Goal: Information Seeking & Learning: Learn about a topic

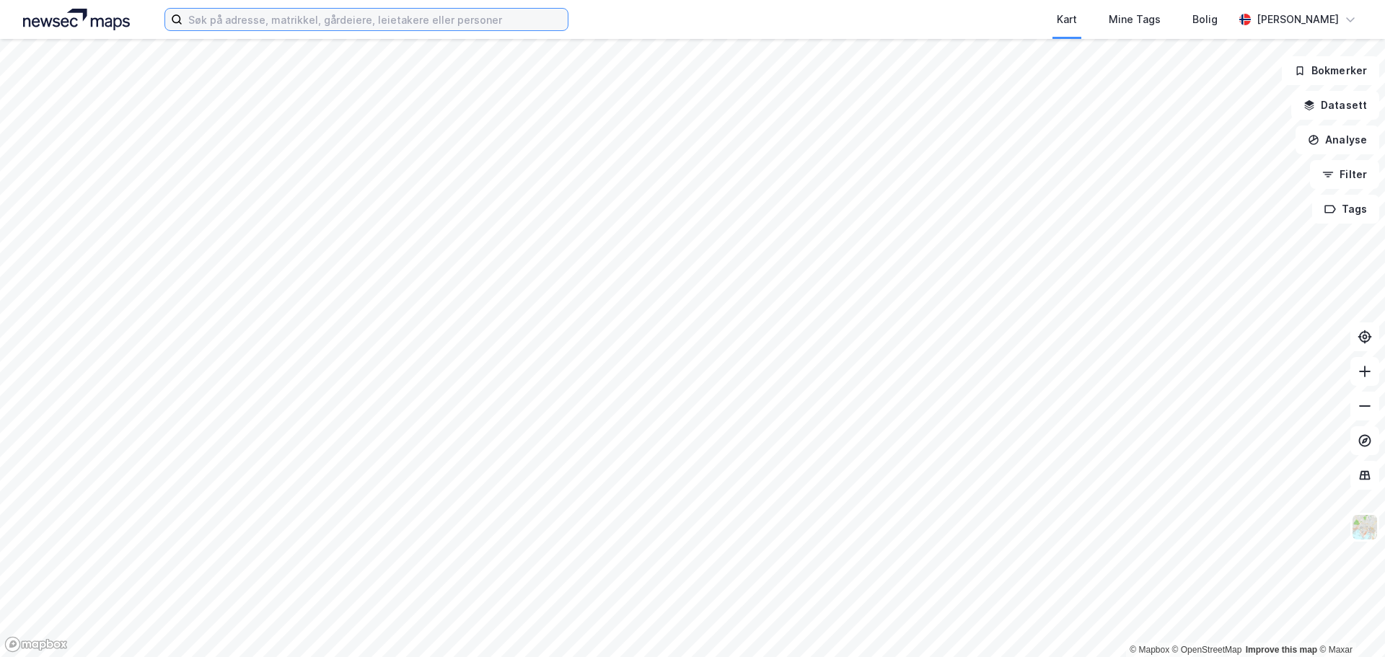
click at [288, 24] on input at bounding box center [375, 20] width 385 height 22
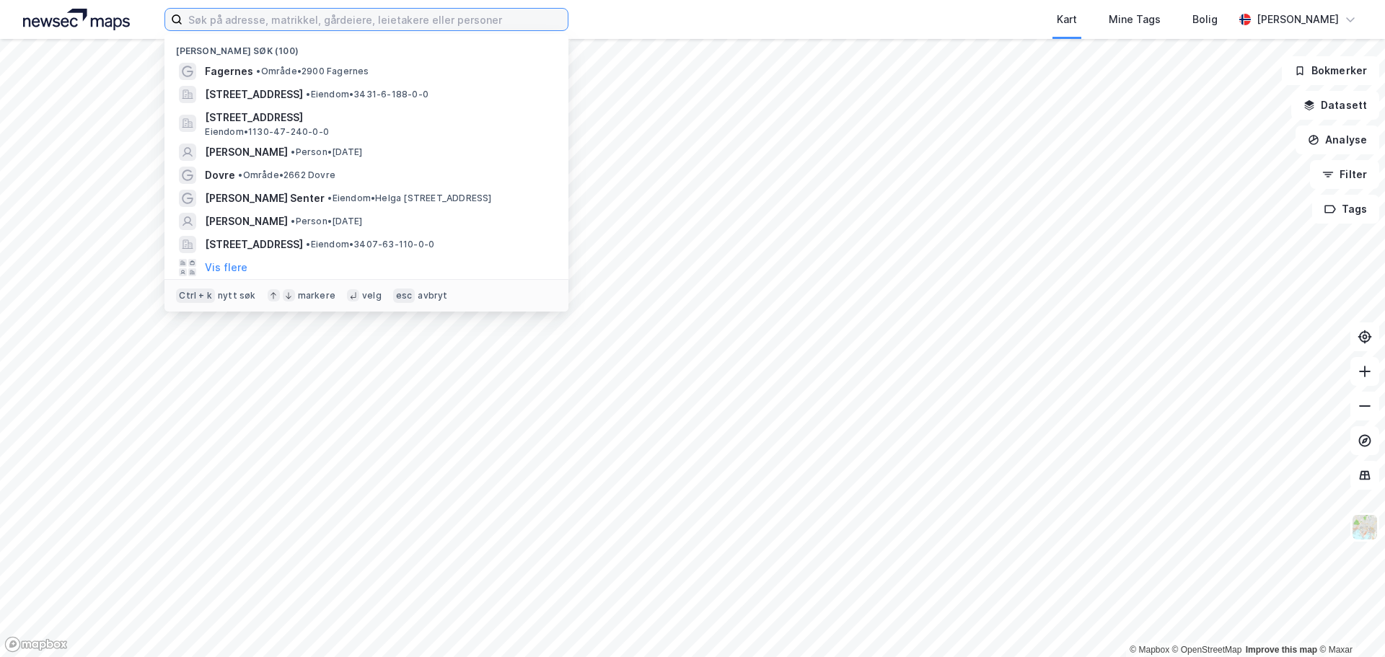
paste input "[STREET_ADDRESS]"
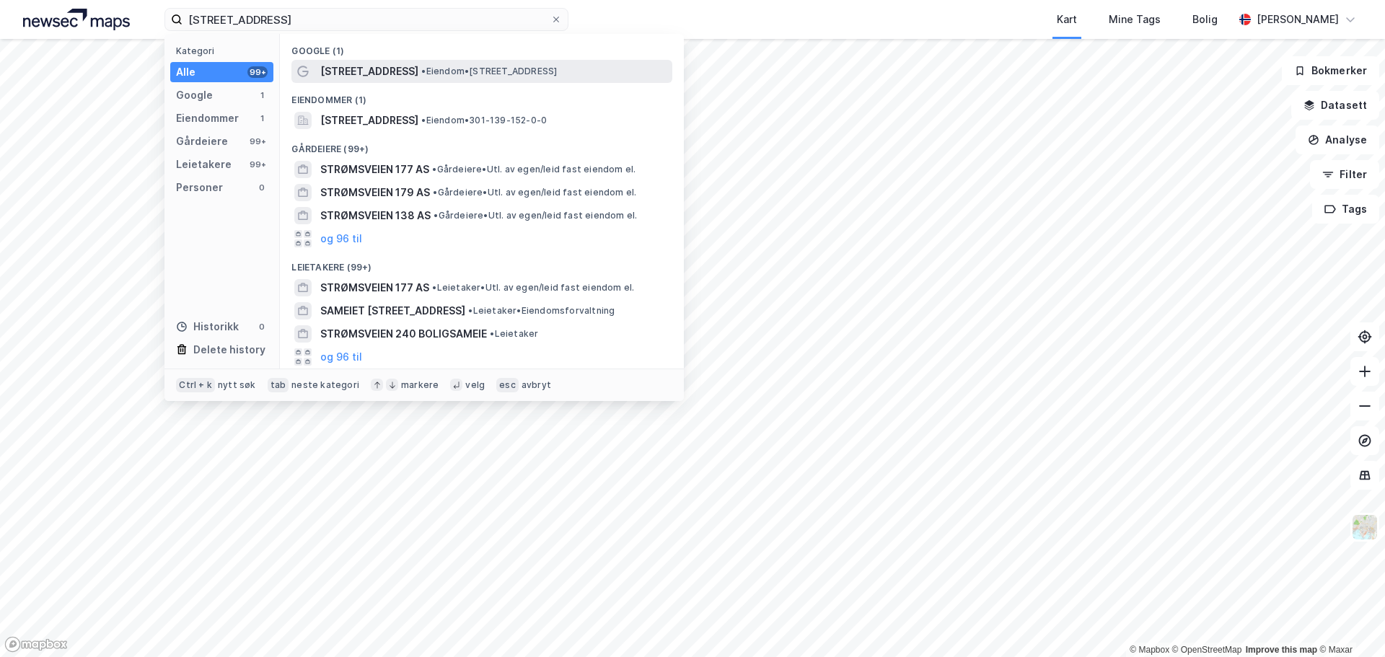
click at [351, 70] on span "[STREET_ADDRESS]" at bounding box center [369, 71] width 98 height 17
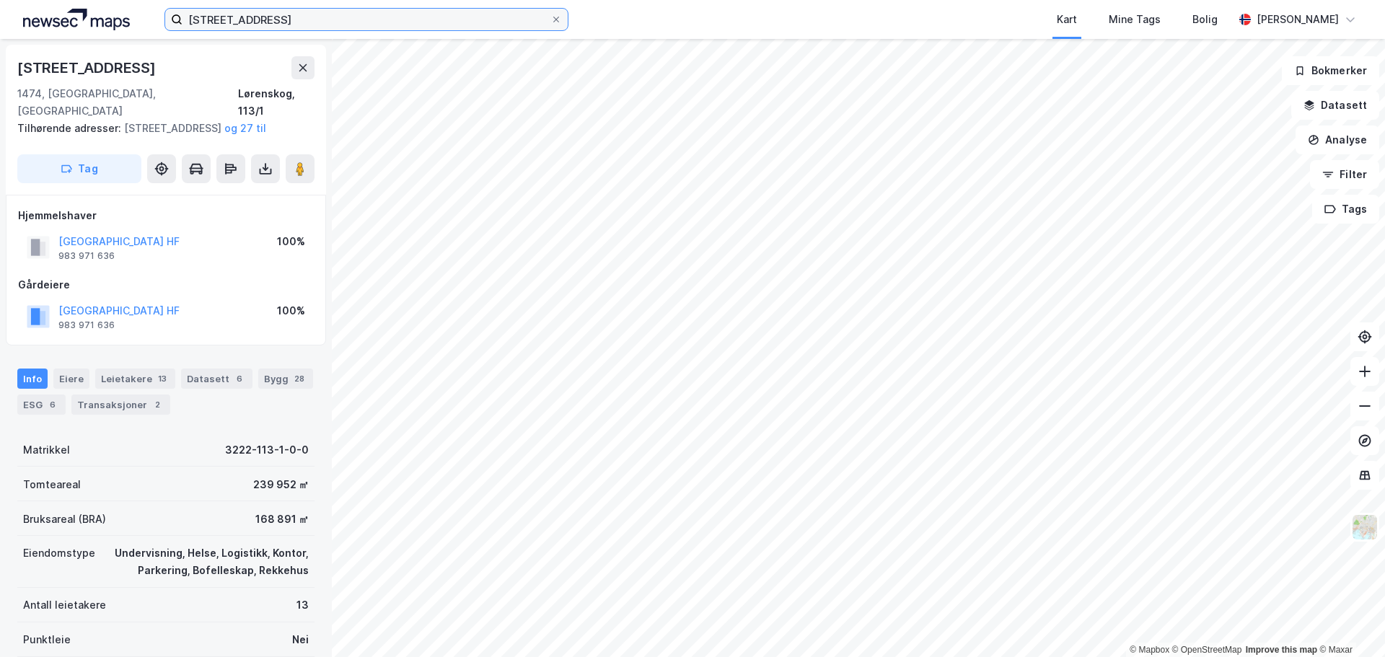
click at [315, 19] on input "[STREET_ADDRESS]" at bounding box center [367, 20] width 368 height 22
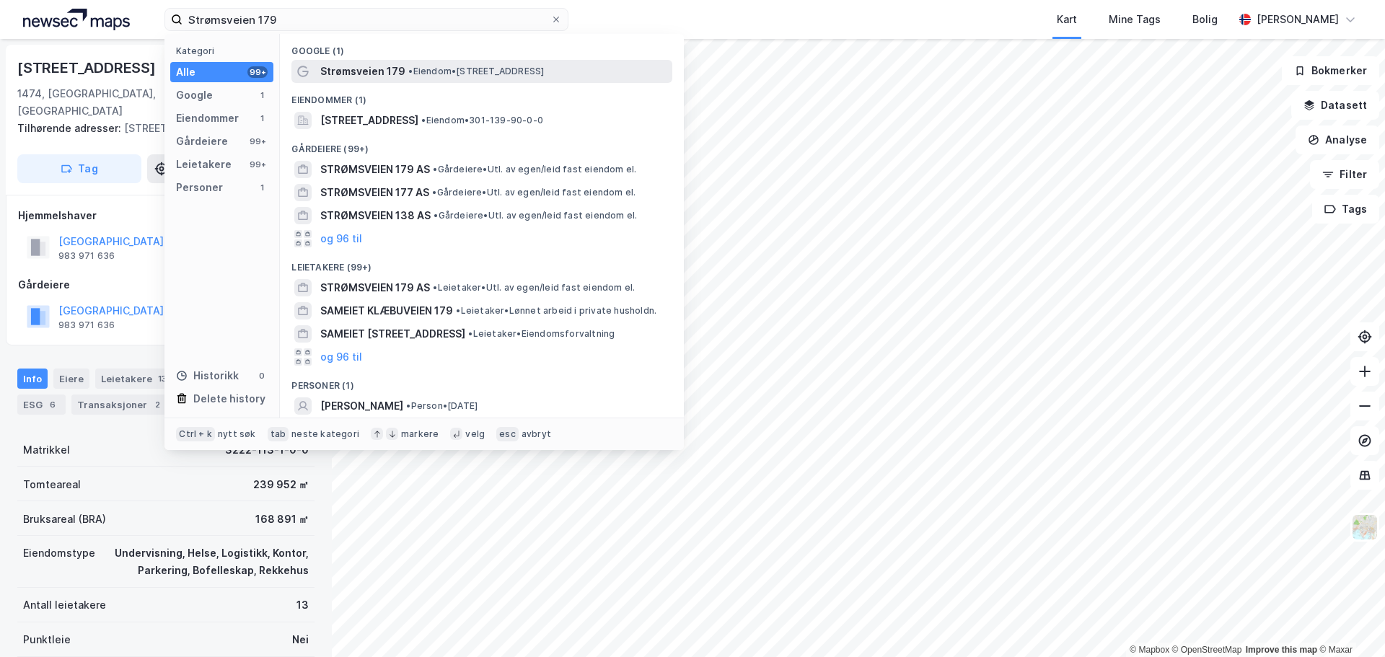
click at [432, 70] on span "• Eiendom • [STREET_ADDRESS]" at bounding box center [476, 72] width 136 height 12
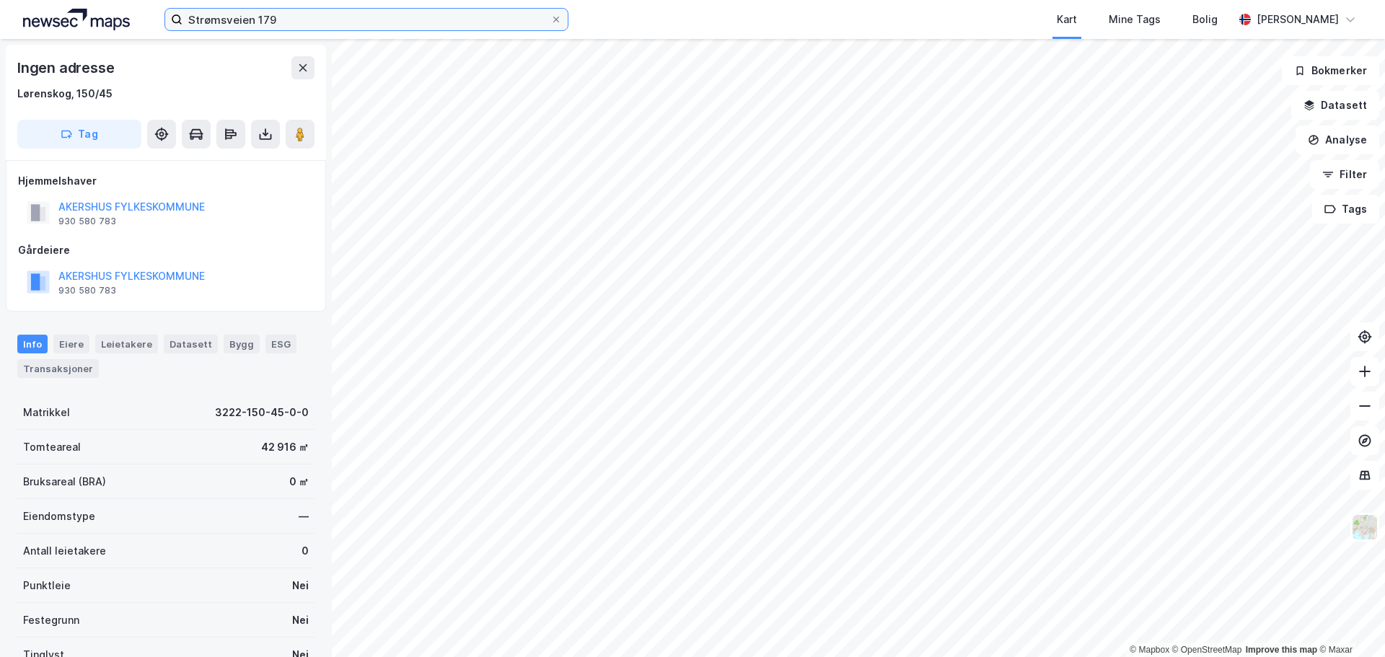
click at [289, 19] on input "Strømsveien 179" at bounding box center [367, 20] width 368 height 22
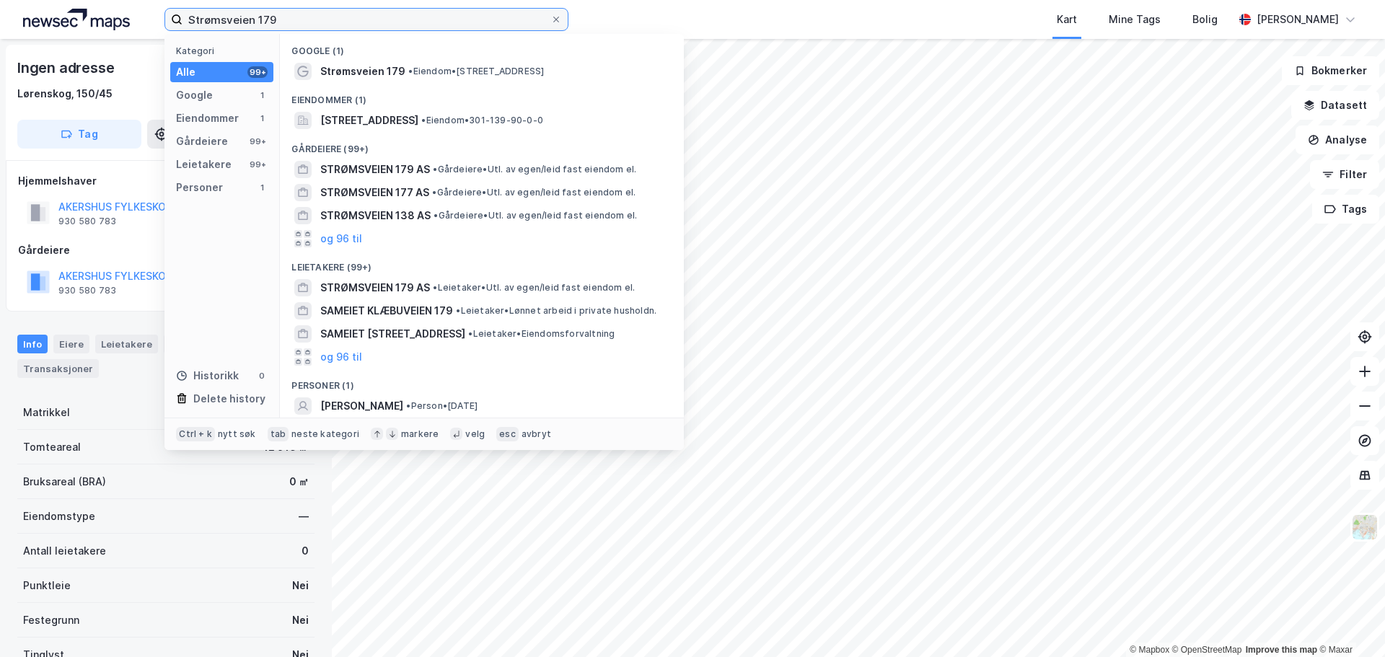
click at [289, 19] on input "Strømsveien 179" at bounding box center [367, 20] width 368 height 22
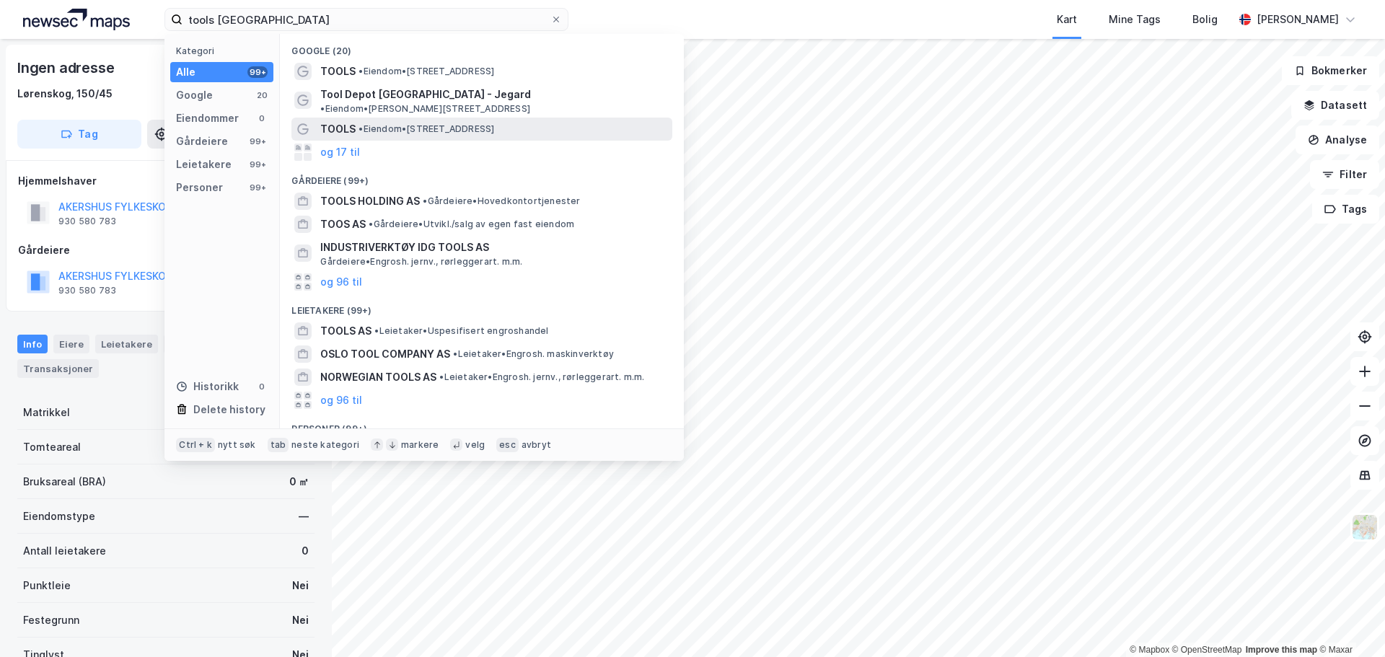
click at [405, 123] on span "• Eiendom • [STREET_ADDRESS]" at bounding box center [427, 129] width 136 height 12
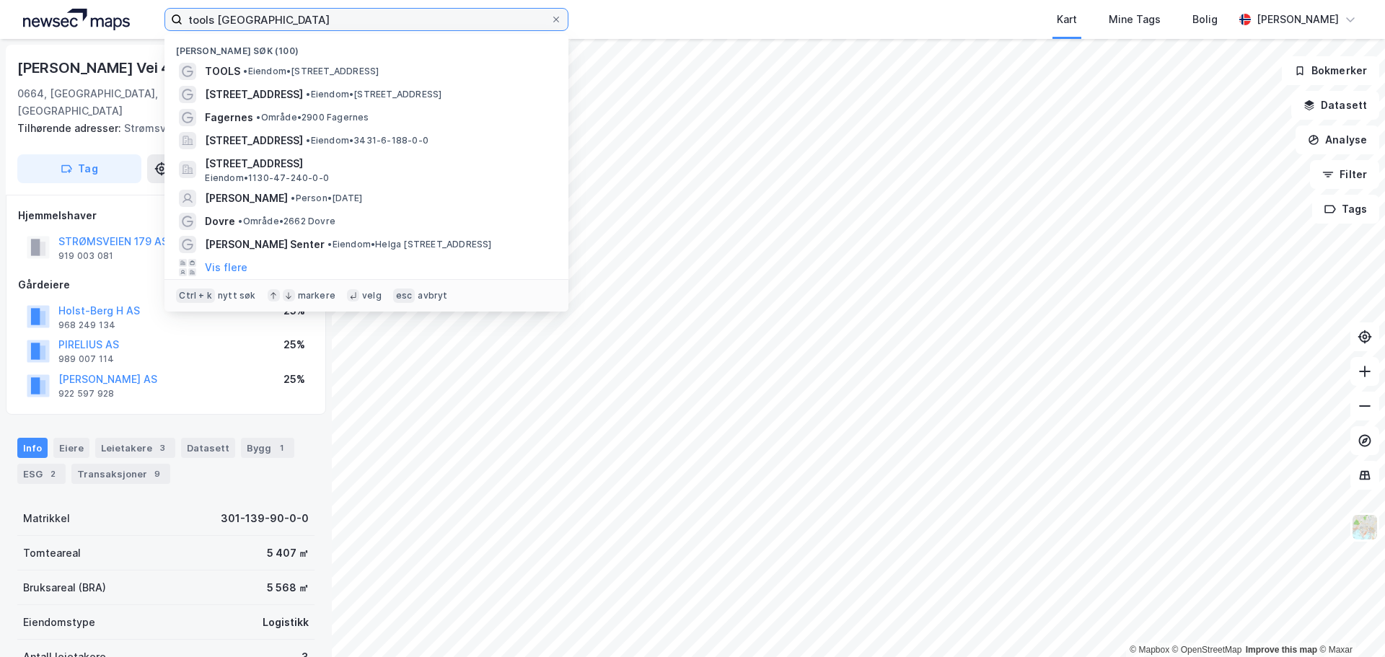
click at [222, 15] on input "tools [GEOGRAPHIC_DATA]" at bounding box center [367, 20] width 368 height 22
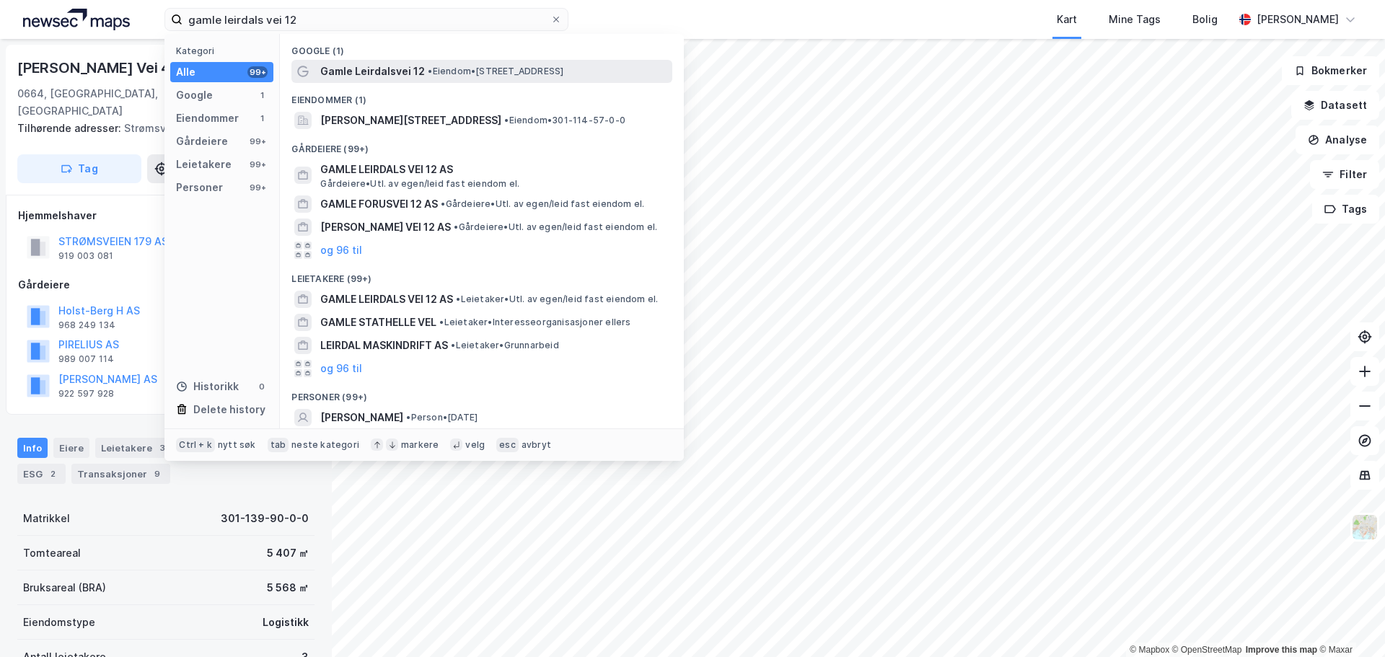
click at [407, 71] on span "Gamle Leirdalsvei 12" at bounding box center [372, 71] width 105 height 17
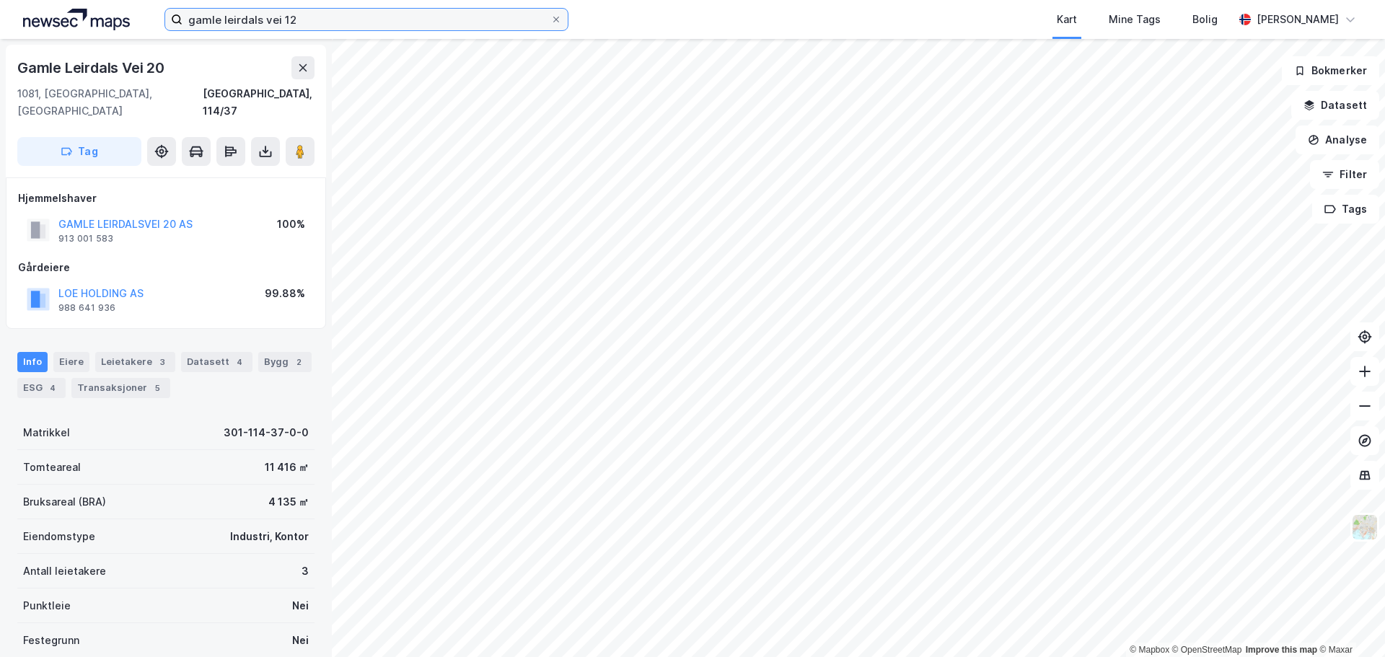
click at [330, 21] on input "gamle leirdals vei 12" at bounding box center [367, 20] width 368 height 22
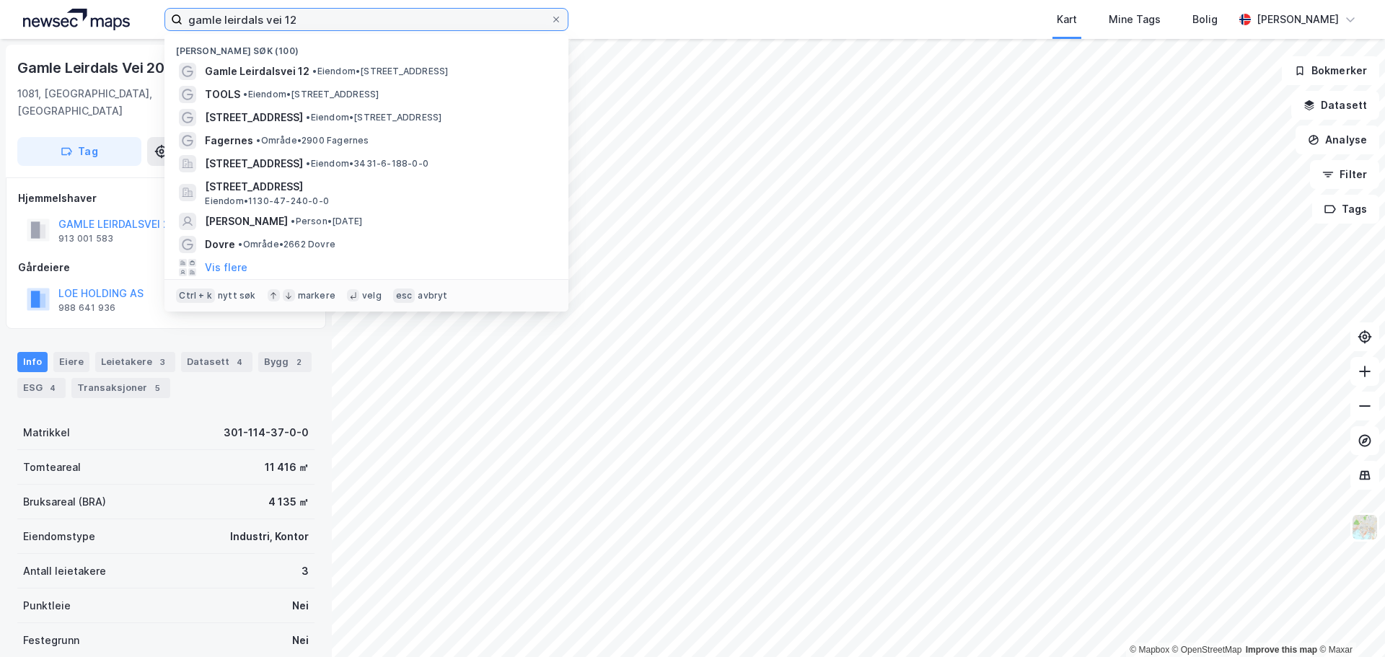
click at [330, 21] on input "gamle leirdals vei 12" at bounding box center [367, 20] width 368 height 22
paste input "Østre Aker vei 206"
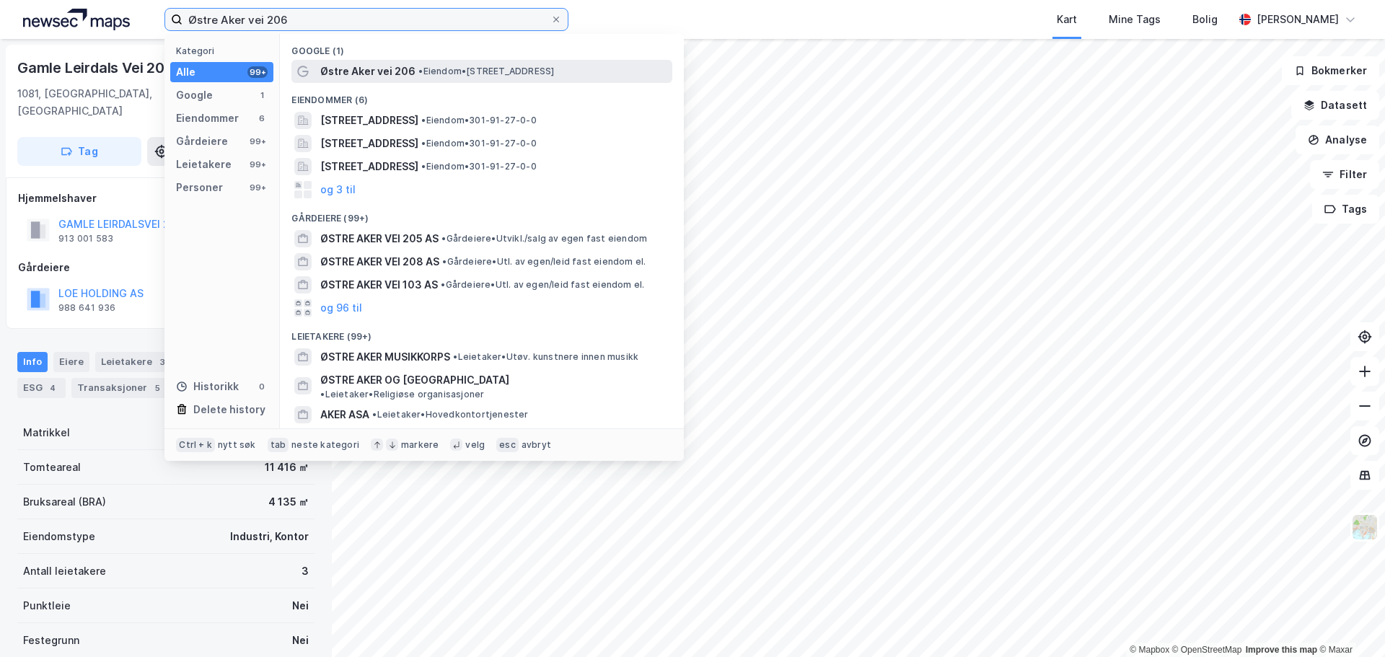
type input "Østre Aker vei 206"
click at [395, 74] on span "Østre Aker vei 206" at bounding box center [367, 71] width 95 height 17
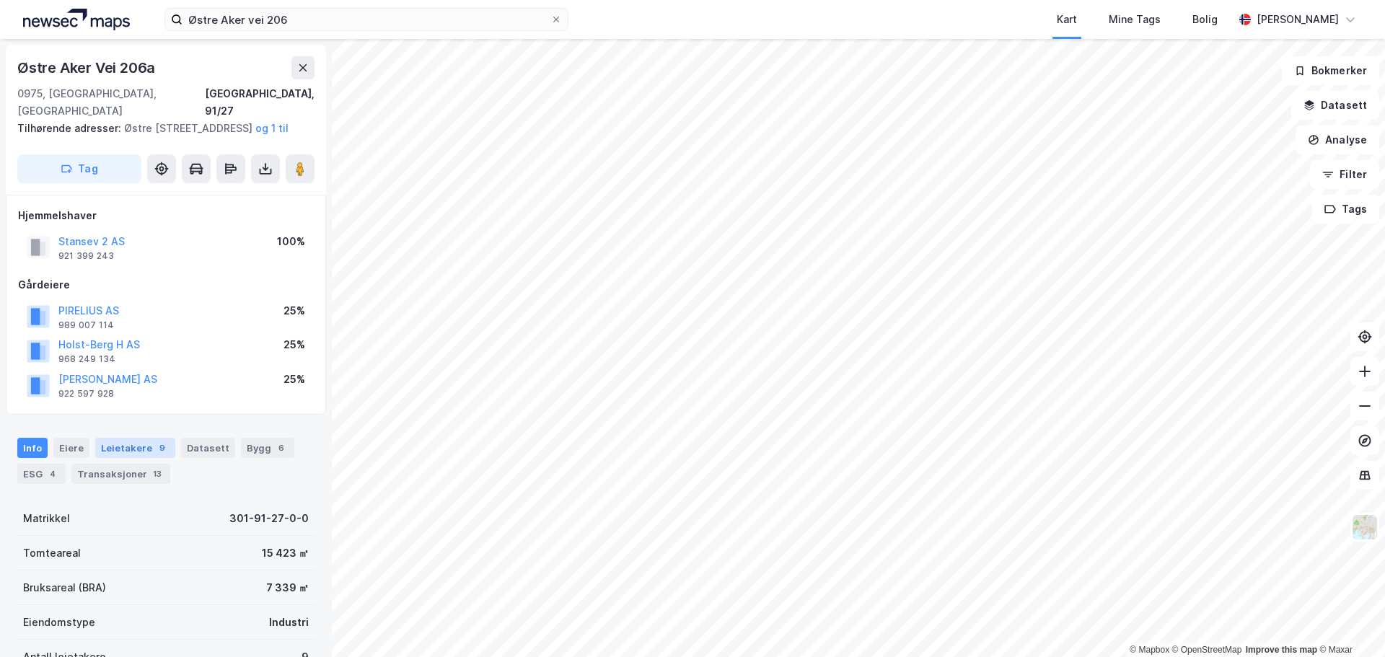
click at [121, 452] on div "Leietakere 9" at bounding box center [135, 448] width 80 height 20
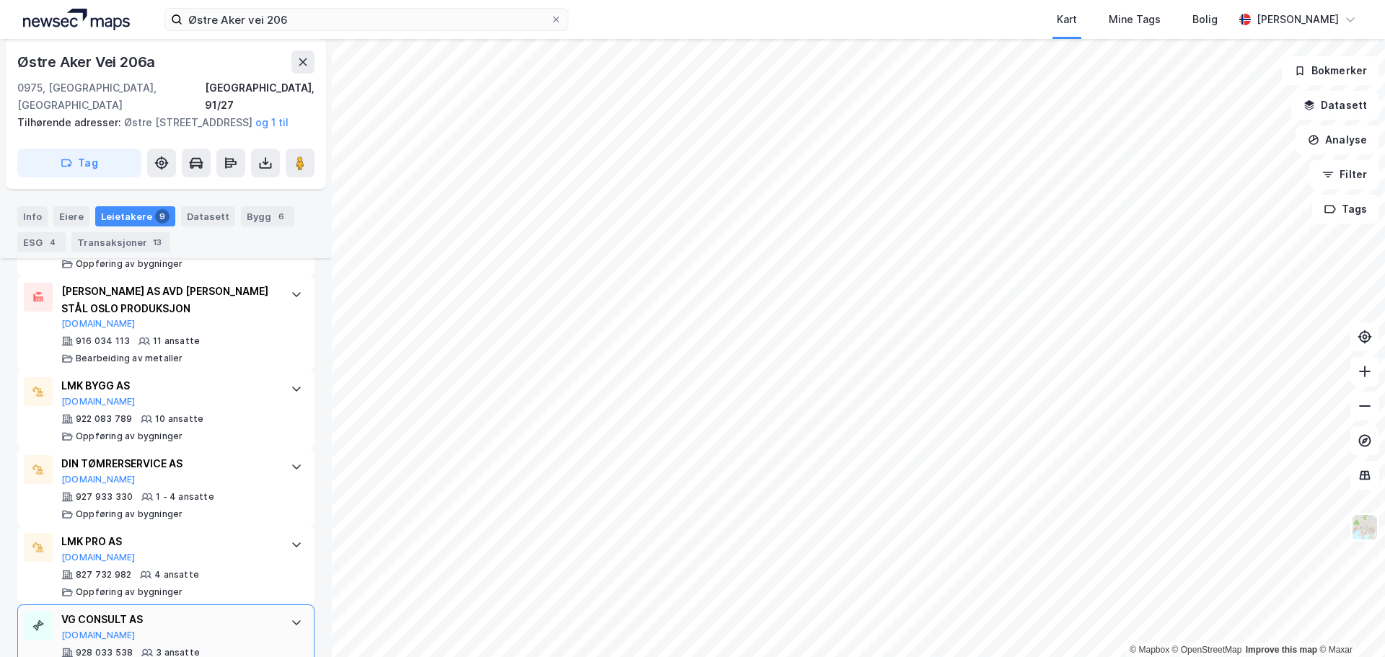
scroll to position [209, 0]
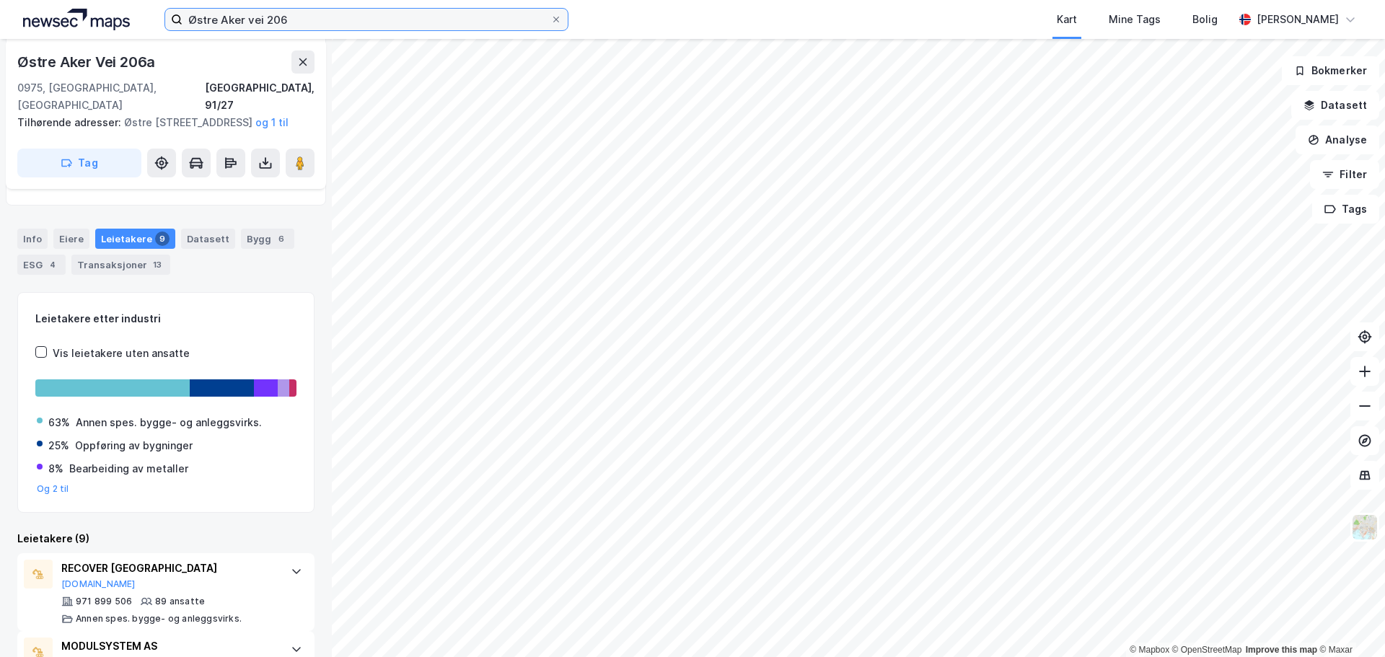
click at [219, 22] on input "Østre Aker vei 206" at bounding box center [367, 20] width 368 height 22
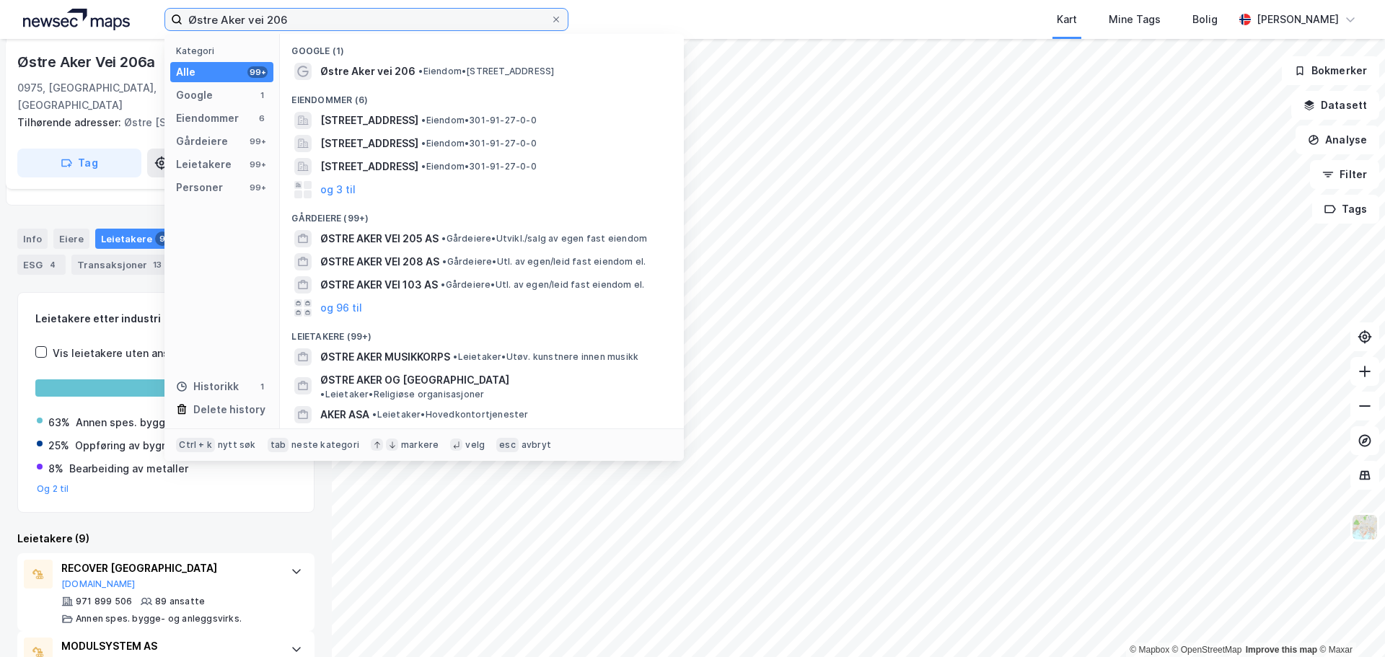
click at [219, 22] on input "Østre Aker vei 206" at bounding box center [367, 20] width 368 height 22
click at [556, 22] on icon at bounding box center [556, 19] width 9 height 9
click at [550, 22] on input "Østre Aker vei 206" at bounding box center [367, 20] width 368 height 22
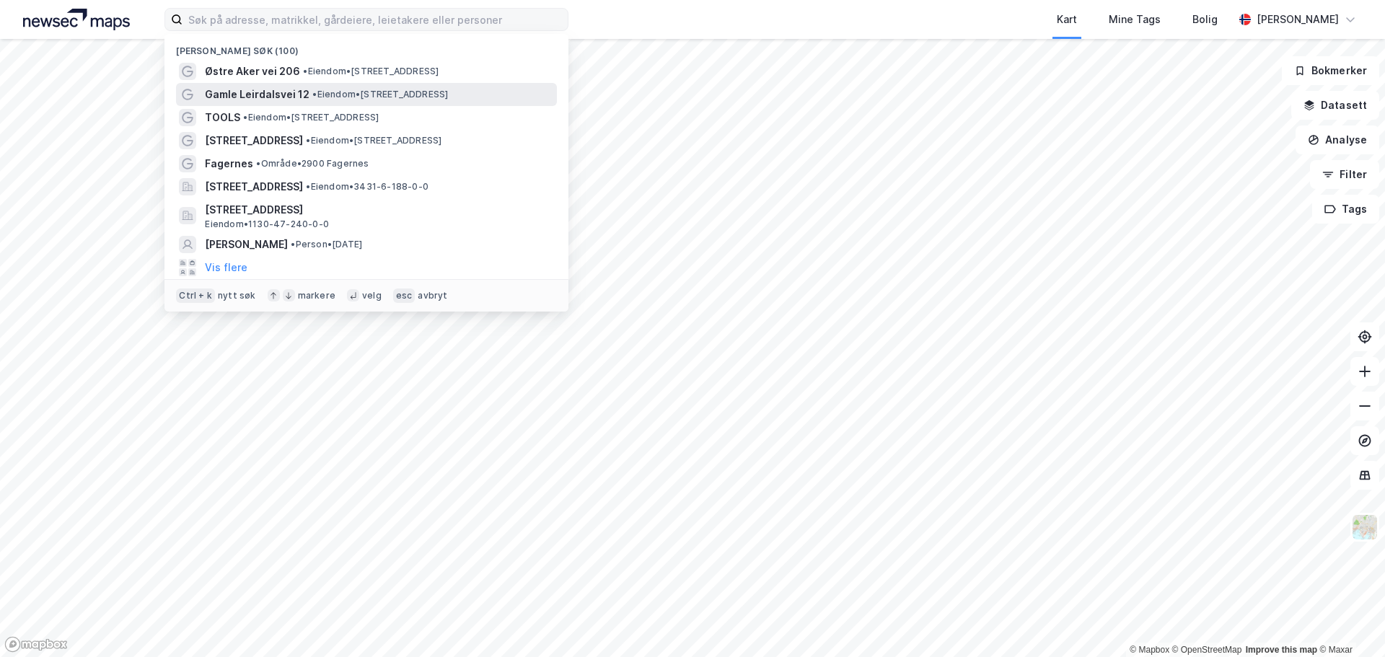
click at [271, 97] on span "Gamle Leirdalsvei 12" at bounding box center [257, 94] width 105 height 17
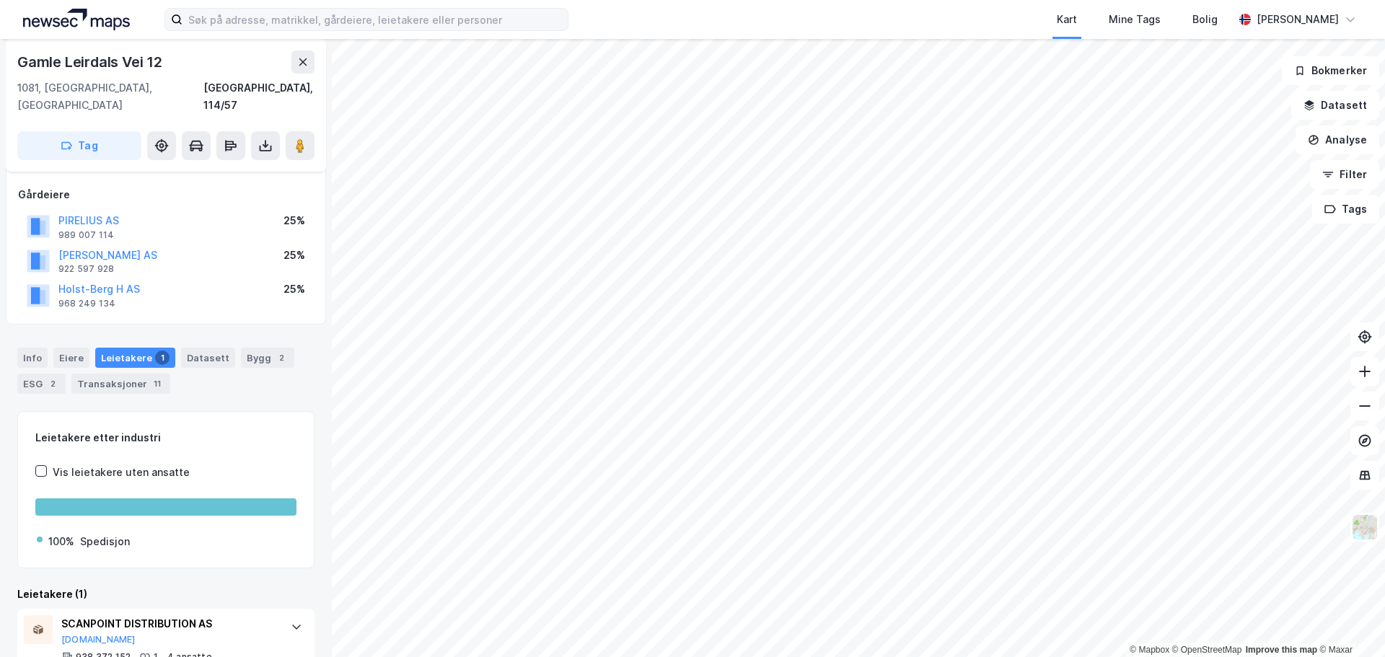
scroll to position [102, 0]
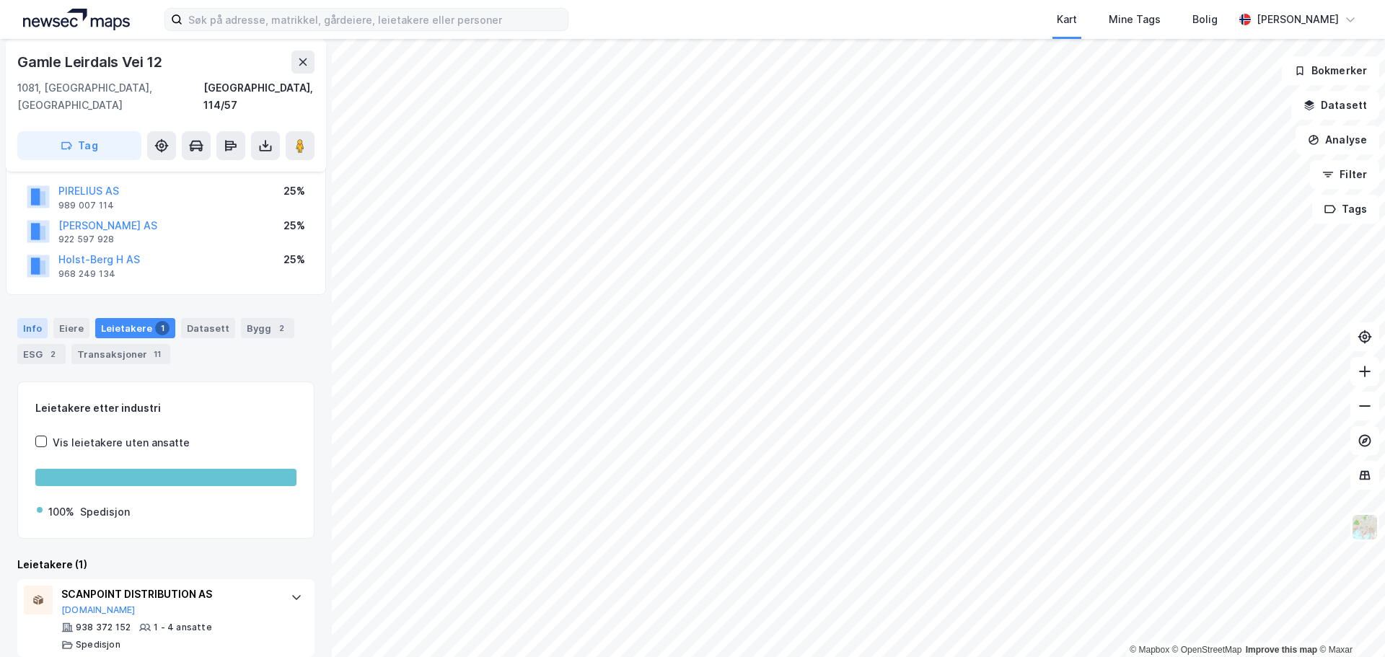
click at [36, 318] on div "Info" at bounding box center [32, 328] width 30 height 20
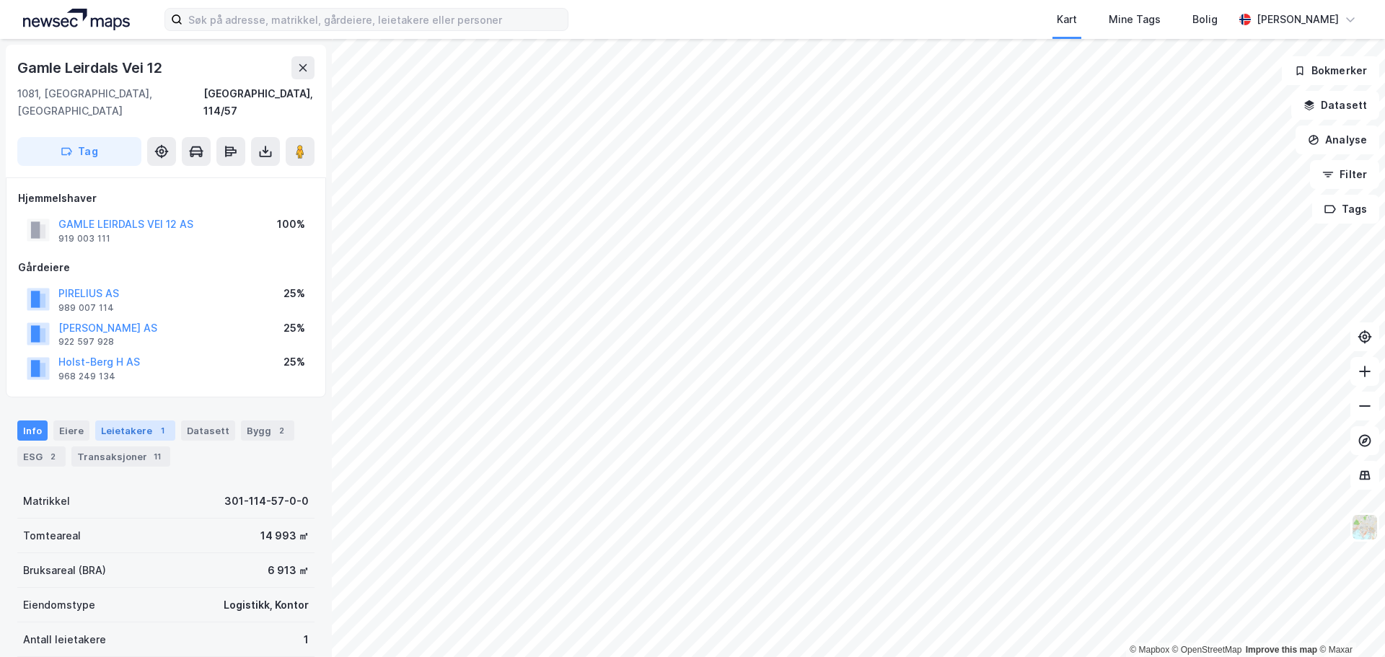
click at [144, 421] on div "Leietakere 1" at bounding box center [135, 431] width 80 height 20
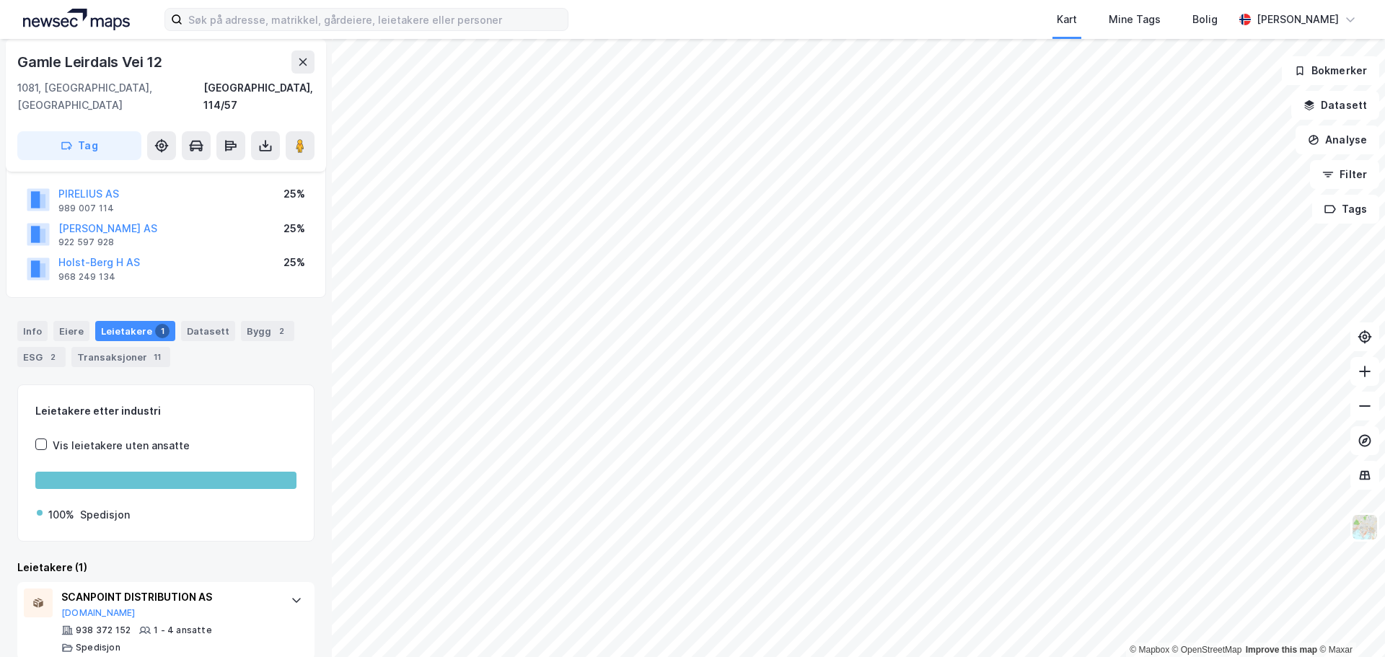
scroll to position [102, 0]
